Goal: Transaction & Acquisition: Book appointment/travel/reservation

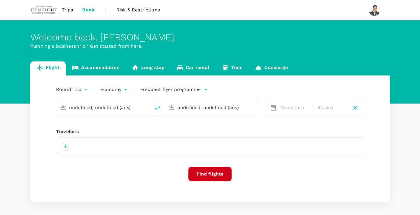
type input "Kuching Intl (KCH)"
type input "Kuala Lumpur Intl ([GEOGRAPHIC_DATA])"
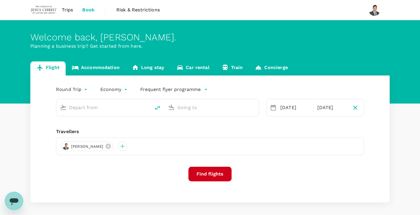
type input "Kuching Intl (KCH)"
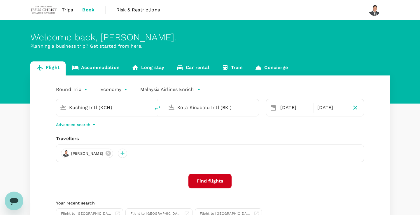
click at [196, 109] on input "Kota Kinabalu Intl (BKI)" at bounding box center [211, 107] width 69 height 9
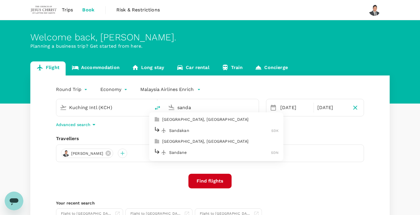
click at [214, 130] on p "Sandakan" at bounding box center [220, 130] width 102 height 6
type input "Sandakan (SDK)"
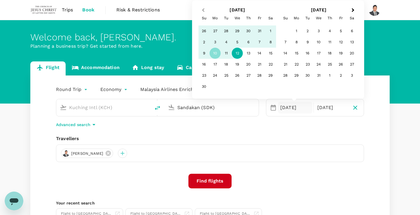
click at [203, 10] on span "Previous Month" at bounding box center [203, 10] width 0 height 7
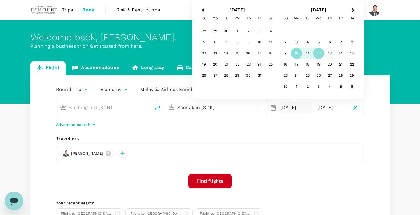
click at [327, 53] on div "13" at bounding box center [330, 53] width 11 height 11
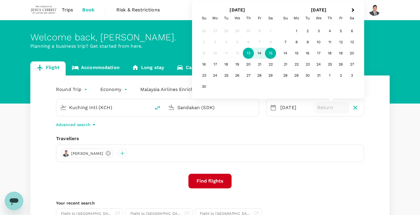
click at [269, 54] on div "15" at bounding box center [270, 53] width 11 height 11
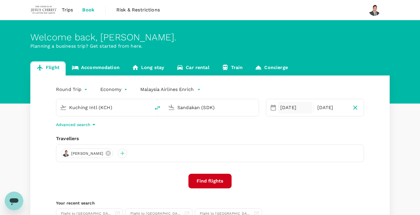
click at [290, 109] on div "[DATE]" at bounding box center [295, 108] width 34 height 12
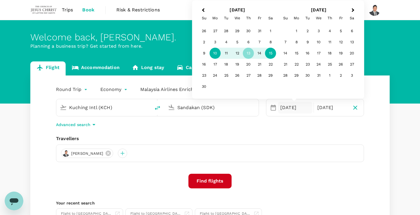
click at [214, 53] on div "10" at bounding box center [215, 53] width 11 height 11
click at [248, 54] on div "13" at bounding box center [248, 53] width 11 height 11
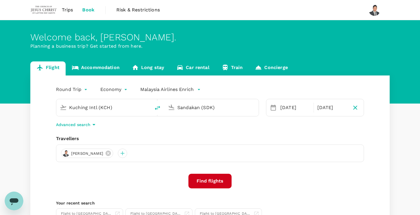
click at [213, 181] on button "Find flights" at bounding box center [210, 180] width 43 height 15
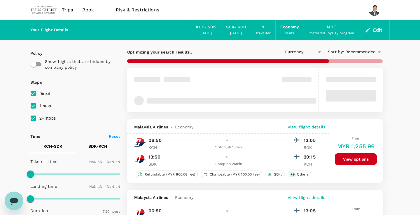
type input "MYR"
type input "1440"
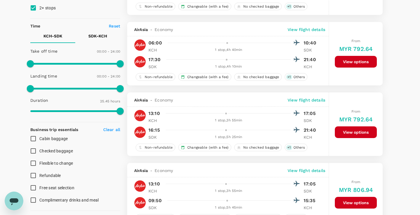
scroll to position [150, 0]
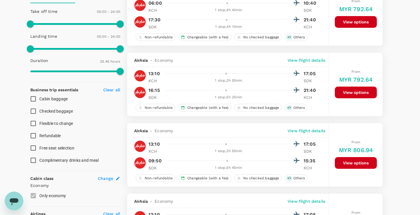
type input "1545"
checkbox input "false"
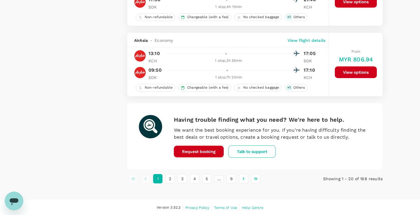
scroll to position [1366, 0]
click at [172, 176] on button "2" at bounding box center [169, 178] width 9 height 9
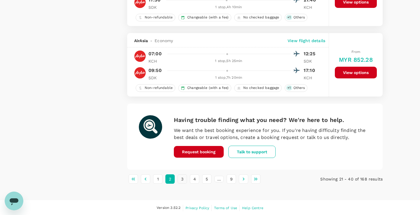
click at [181, 177] on button "3" at bounding box center [182, 178] width 9 height 9
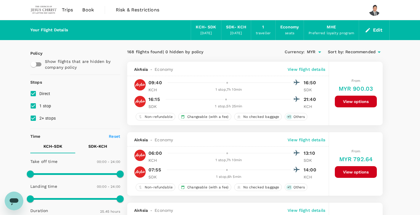
scroll to position [0, 0]
click at [208, 30] on div "[DATE]" at bounding box center [207, 33] width 12 height 6
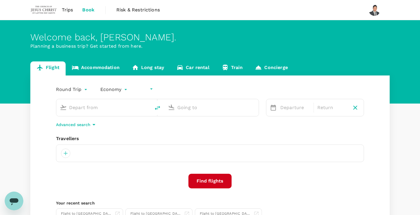
type input "undefined, undefined (any)"
type input "Kuching Intl (KCH)"
type input "Sandakan (SDK)"
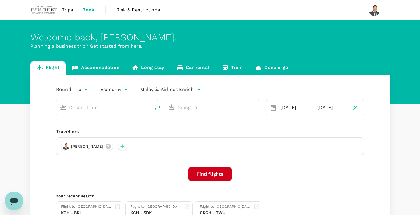
type input "Kuching Intl (KCH)"
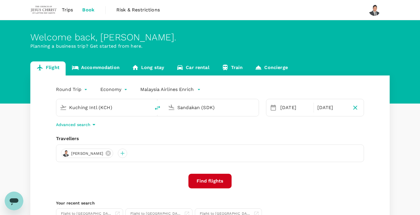
click at [198, 106] on input "Sandakan (SDK)" at bounding box center [211, 107] width 69 height 9
type input "k"
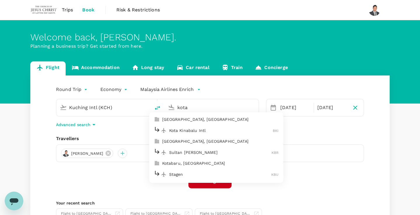
click at [203, 130] on p "Kota Kinabalu Intl" at bounding box center [221, 130] width 104 height 6
type input "Kota Kinabalu Intl (BKI)"
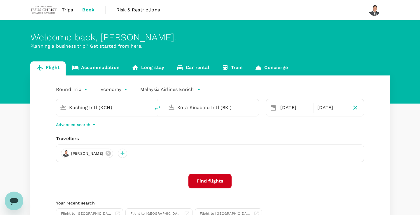
click at [218, 132] on div "Round Trip roundtrip Economy economy Malaysia Airlines [PERSON_NAME] Intl (KCH)…" at bounding box center [210, 157] width 360 height 165
click at [217, 177] on button "Find flights" at bounding box center [210, 180] width 43 height 15
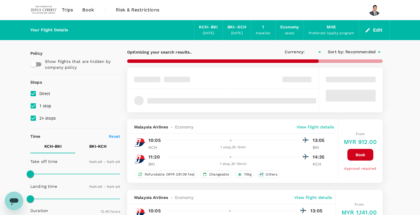
type input "MYR"
type input "1440"
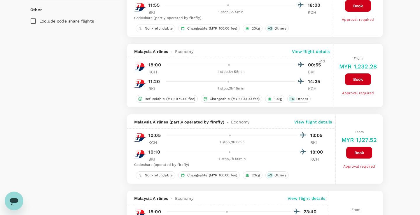
scroll to position [393, 0]
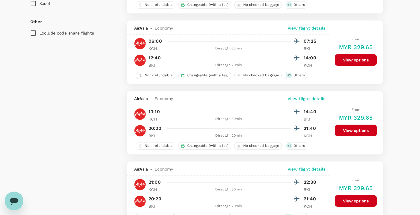
type input "1540"
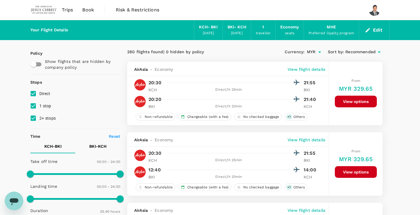
scroll to position [0, 0]
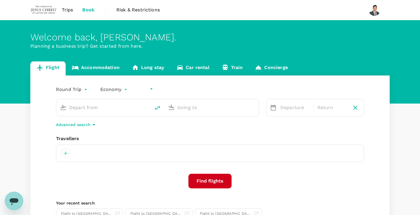
type input "undefined, undefined (any)"
type input "Kuching Intl (KCH)"
type input "Kota Kinabalu Intl (BKI)"
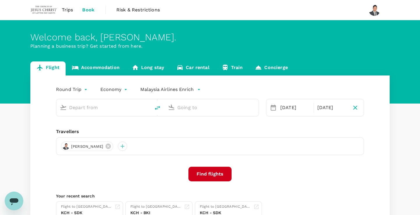
type input "Kuching Intl (KCH)"
type input "Kota Kinabalu Intl (BKI)"
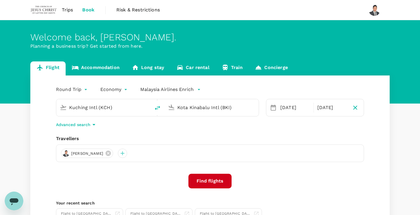
click at [158, 108] on icon "delete" at bounding box center [157, 107] width 7 height 7
type input "Kota Kinabalu Intl (BKI)"
click at [182, 107] on input "Kuching Intl (KCH)" at bounding box center [211, 107] width 69 height 9
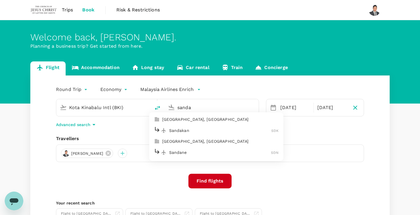
click at [207, 132] on p "Sandakan" at bounding box center [220, 130] width 102 height 6
type input "Sandakan (SDK)"
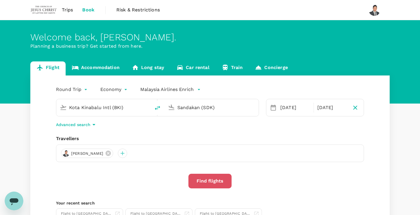
click at [214, 182] on button "Find flights" at bounding box center [210, 180] width 43 height 15
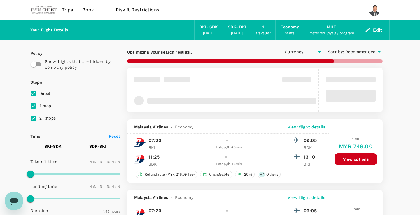
type input "MYR"
type input "1440"
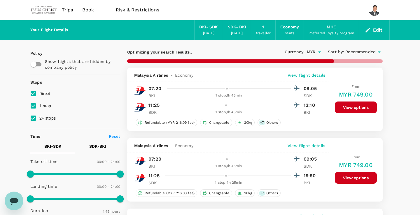
type input "465"
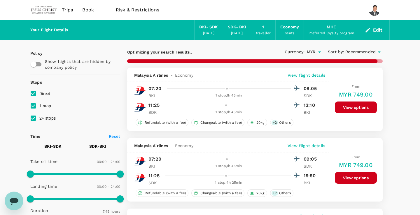
click at [300, 74] on p "View flight details" at bounding box center [307, 75] width 38 height 6
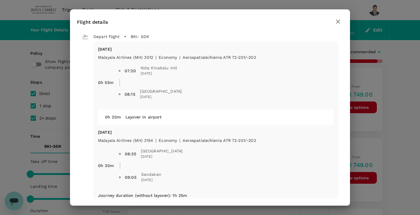
checkbox input "false"
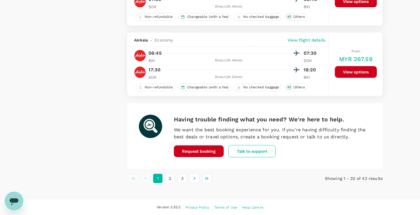
scroll to position [1366, 0]
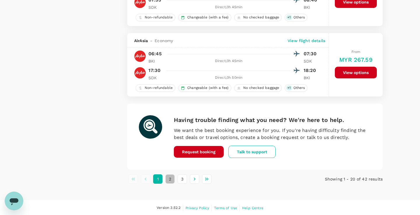
click at [170, 179] on button "2" at bounding box center [169, 178] width 9 height 9
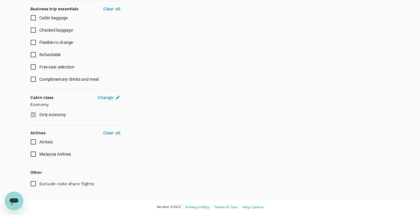
scroll to position [0, 0]
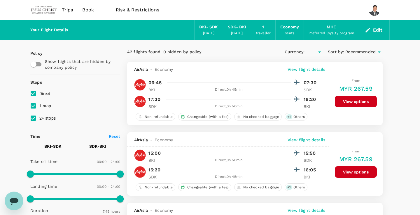
type input "MYR"
click at [67, 6] on span "Trips" at bounding box center [67, 9] width 11 height 7
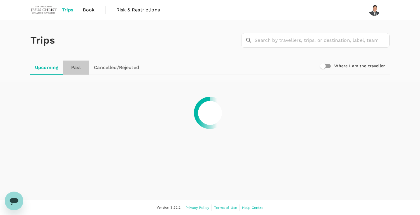
click at [79, 69] on link "Past" at bounding box center [76, 67] width 26 height 14
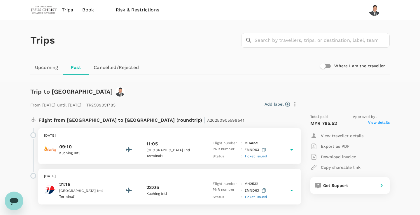
click at [68, 11] on span "Trips" at bounding box center [67, 9] width 11 height 7
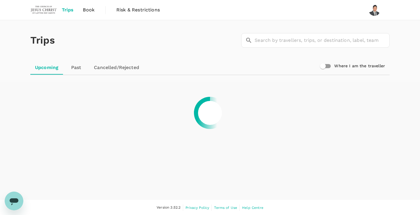
click at [85, 11] on span "Book" at bounding box center [89, 9] width 12 height 7
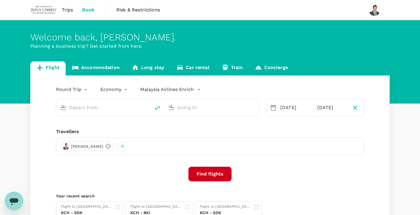
type input "Kota Kinabalu Intl (BKI)"
type input "Sandakan (SDK)"
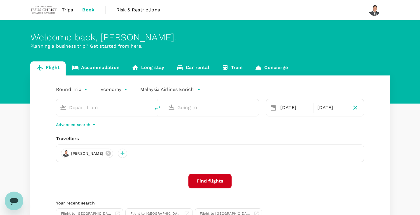
type input "Kota Kinabalu Intl (BKI)"
type input "Sandakan (SDK)"
click at [123, 108] on input "Kota Kinabalu Intl (BKI)" at bounding box center [103, 107] width 69 height 9
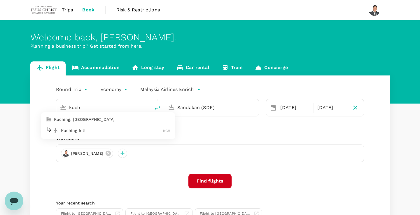
click at [122, 128] on p "Kuching Intl" at bounding box center [112, 130] width 102 height 6
type input "Kuching Intl (KCH)"
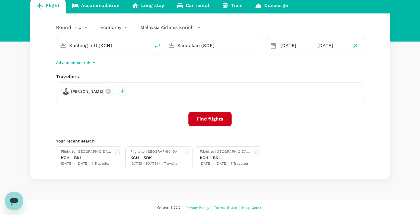
scroll to position [62, 0]
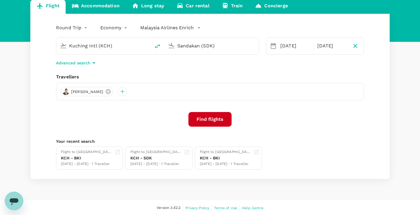
click at [91, 65] on icon "button" at bounding box center [93, 62] width 7 height 7
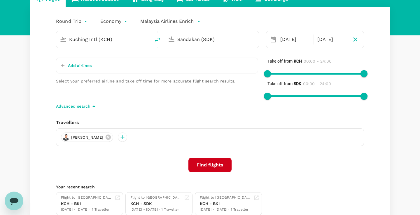
scroll to position [69, 0]
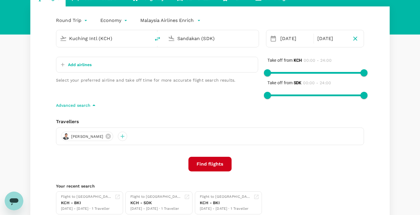
click at [217, 163] on button "Find flights" at bounding box center [210, 163] width 43 height 15
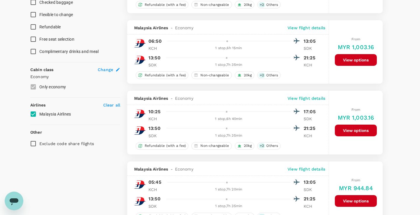
scroll to position [258, 0]
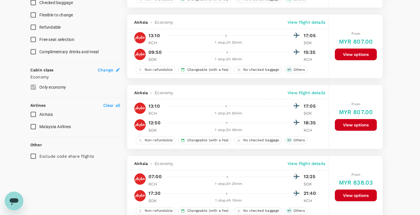
type input "1545"
checkbox input "false"
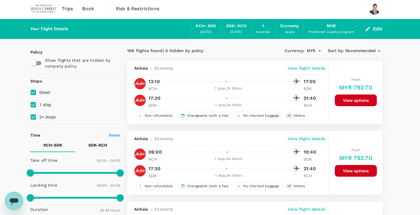
scroll to position [0, 0]
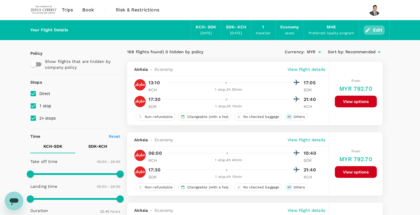
click at [377, 31] on button "Edit" at bounding box center [374, 29] width 21 height 9
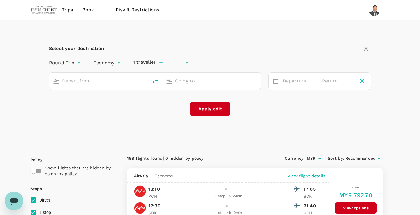
type input "undefined, undefined (any)"
type input "Kuching Intl (KCH)"
type input "Sandakan (SDK)"
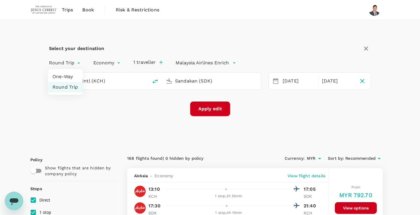
click at [74, 75] on li "One-Way" at bounding box center [65, 76] width 35 height 11
type input "oneway"
click at [215, 108] on button "Apply edit" at bounding box center [210, 108] width 40 height 15
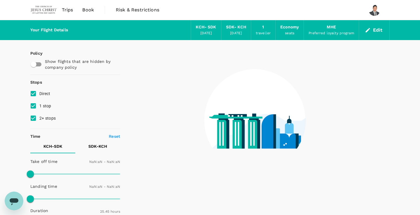
checkbox input "false"
type input "1440"
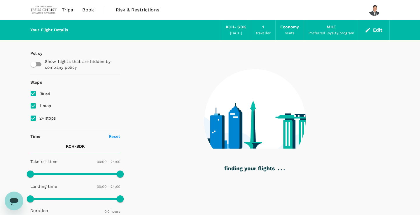
type input "880"
checkbox input "true"
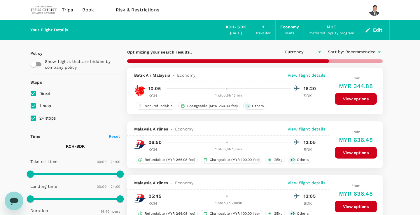
type input "MYR"
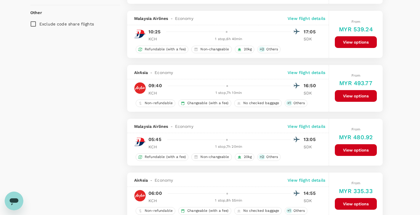
scroll to position [453, 0]
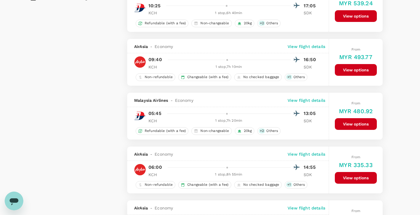
click at [311, 100] on p "View flight details" at bounding box center [307, 100] width 38 height 6
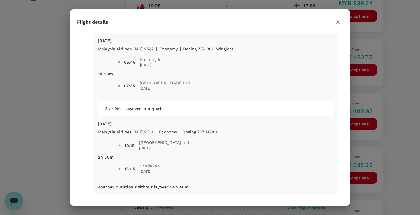
scroll to position [8, 0]
click at [340, 22] on icon "button" at bounding box center [338, 21] width 7 height 7
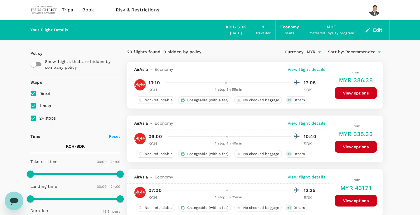
scroll to position [0, 0]
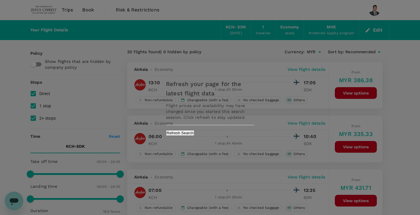
click at [194, 133] on button "Refresh Search" at bounding box center [180, 133] width 28 height 6
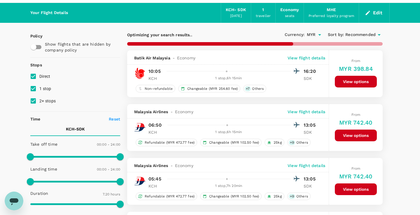
scroll to position [22, 0]
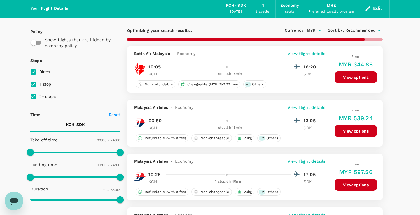
type input "965"
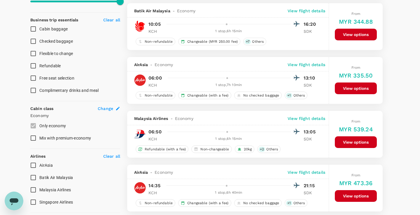
scroll to position [212, 0]
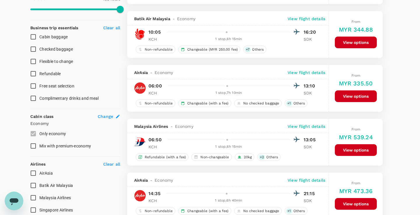
click at [306, 127] on p "View flight details" at bounding box center [307, 126] width 38 height 6
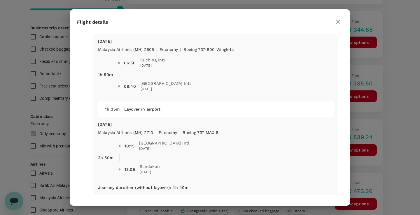
scroll to position [8, 0]
click at [339, 23] on icon "button" at bounding box center [338, 21] width 7 height 7
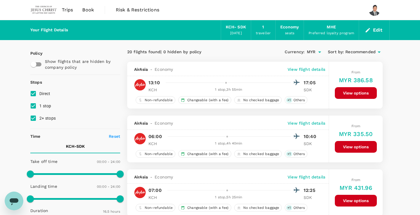
scroll to position [0, 0]
